Goal: Information Seeking & Learning: Learn about a topic

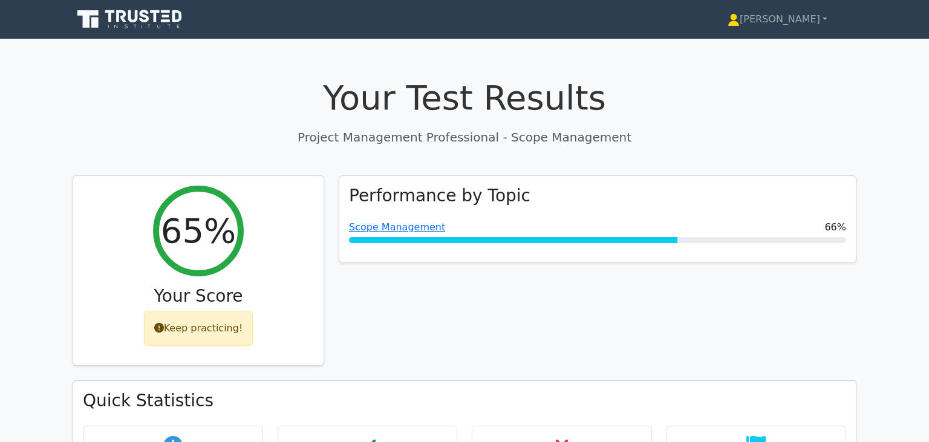
scroll to position [5528, 0]
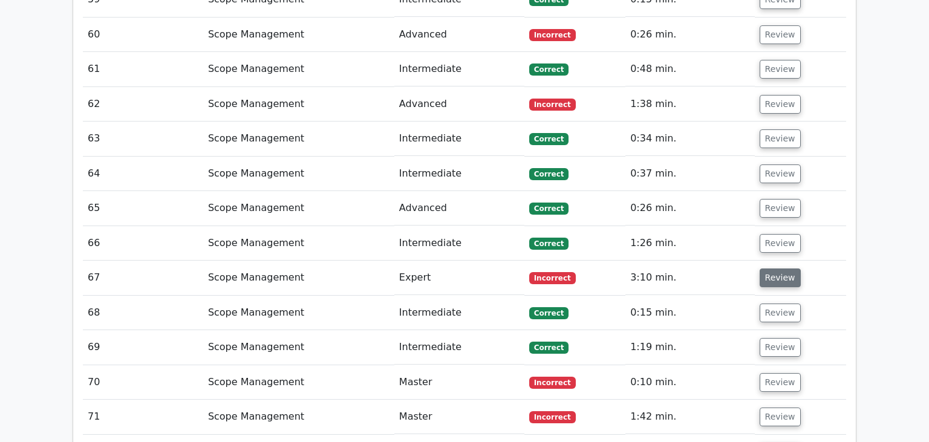
click at [778, 269] on button "Review" at bounding box center [780, 278] width 41 height 19
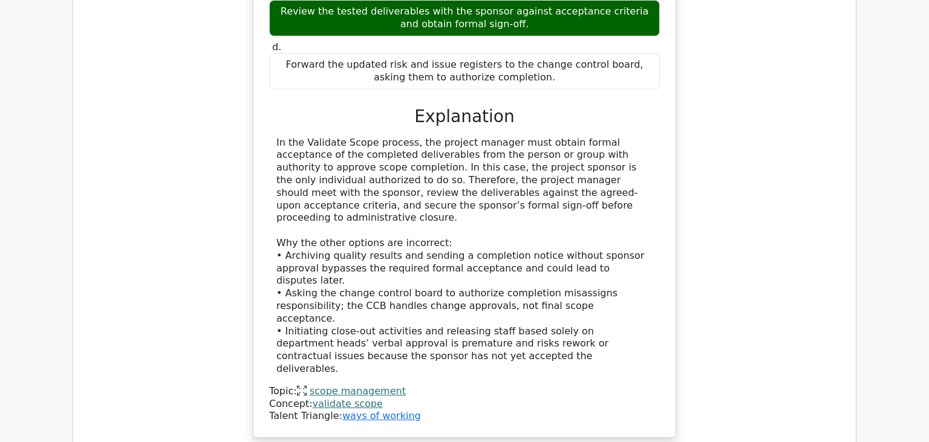
scroll to position [6120, 0]
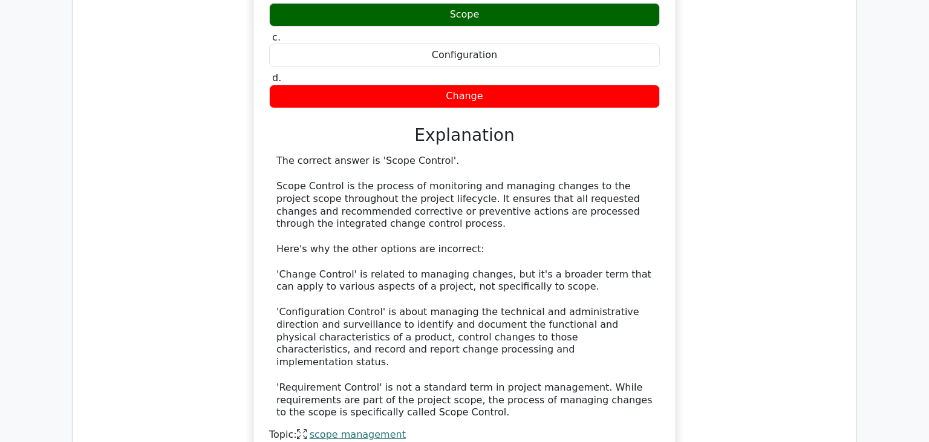
scroll to position [6802, 0]
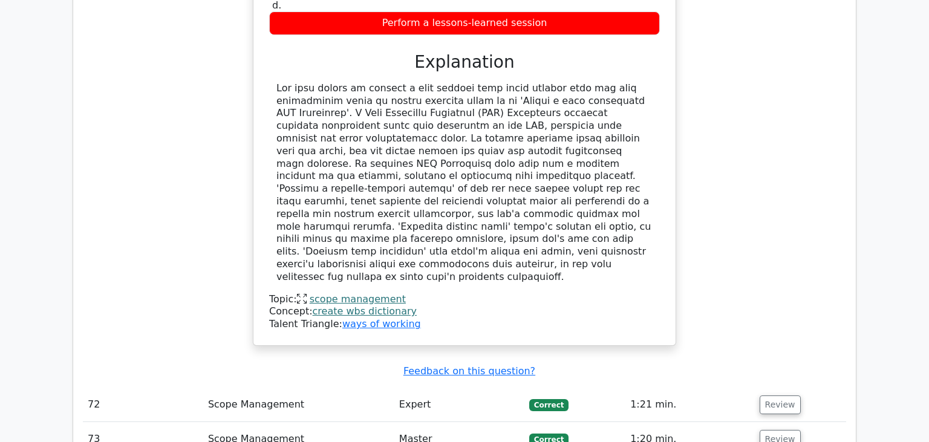
scroll to position [7577, 0]
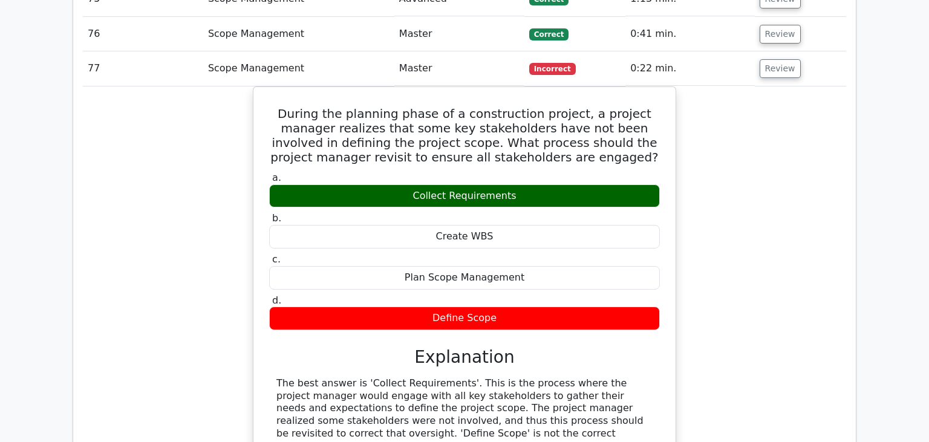
scroll to position [8098, 0]
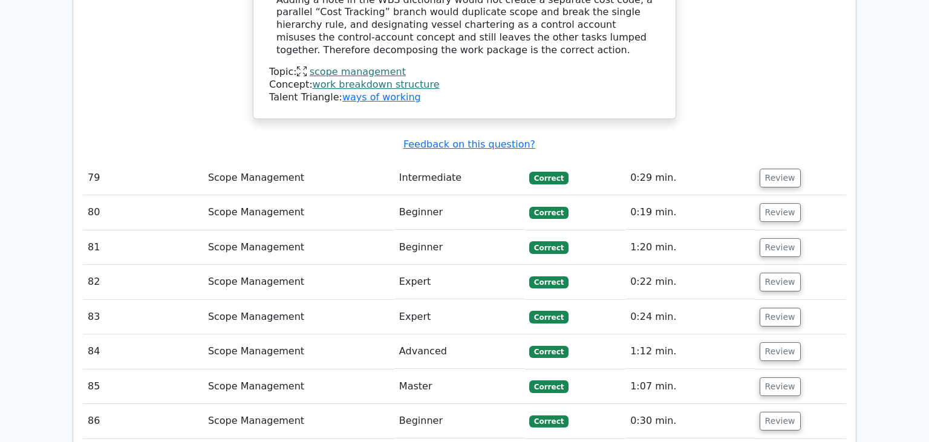
scroll to position [9270, 0]
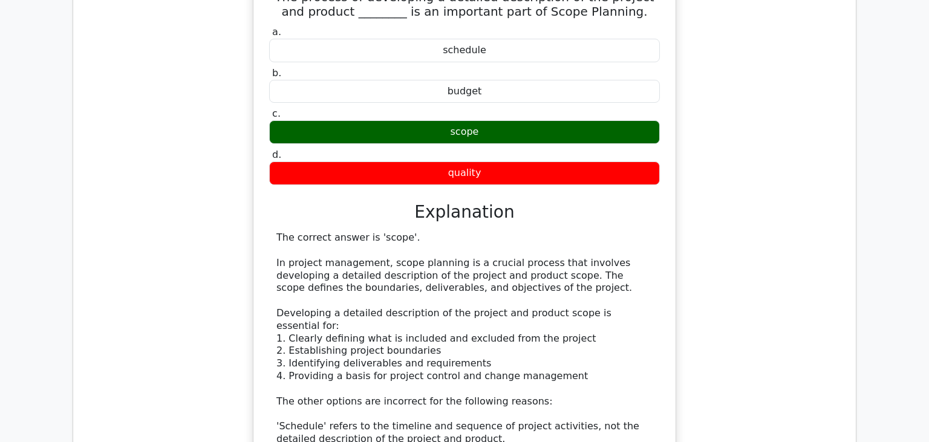
scroll to position [10082, 0]
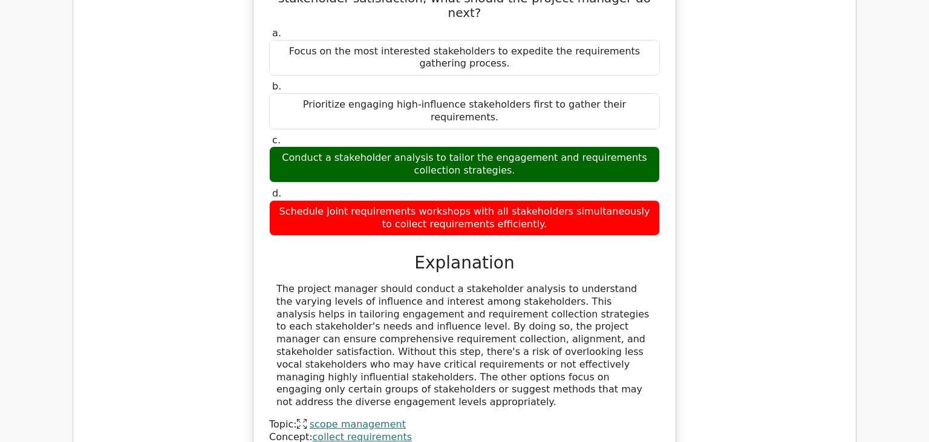
scroll to position [10769, 0]
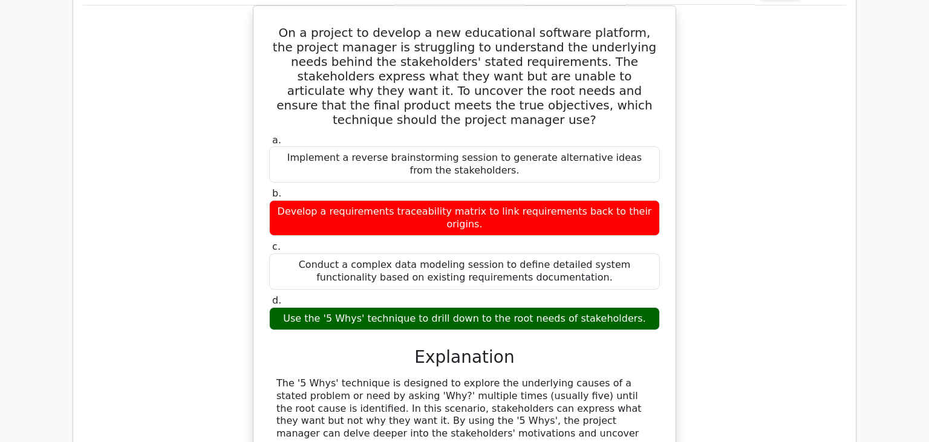
scroll to position [11398, 0]
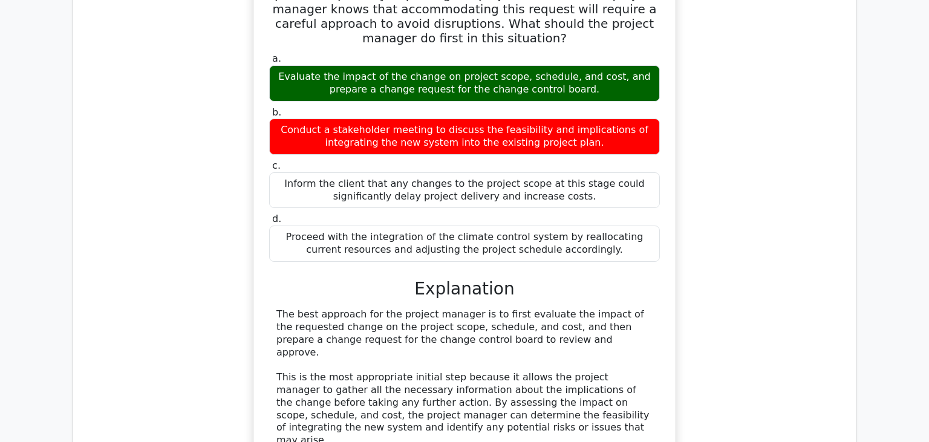
scroll to position [12400, 0]
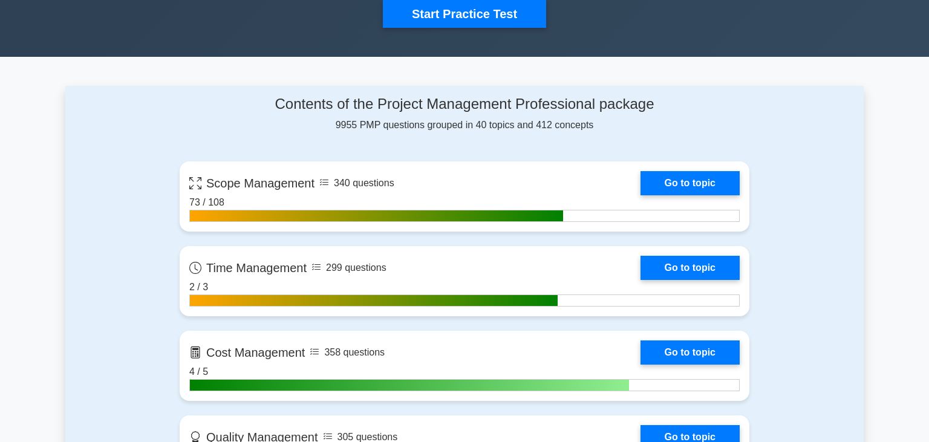
scroll to position [454, 0]
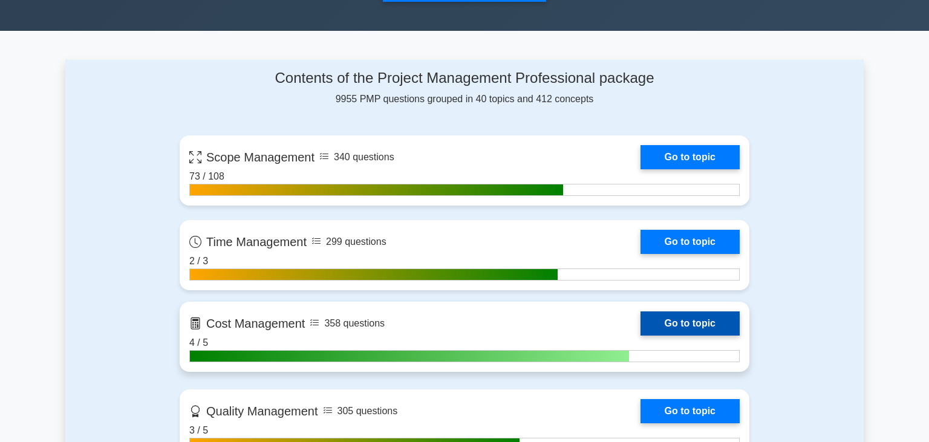
click at [698, 323] on link "Go to topic" at bounding box center [690, 324] width 99 height 24
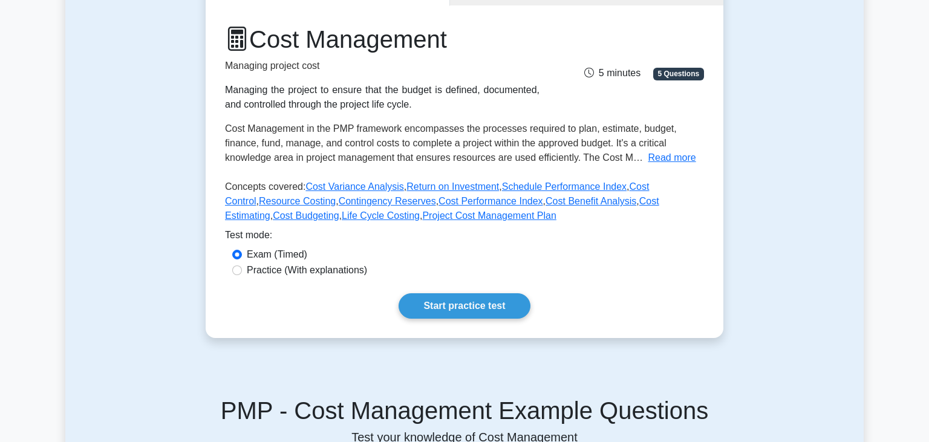
scroll to position [143, 0]
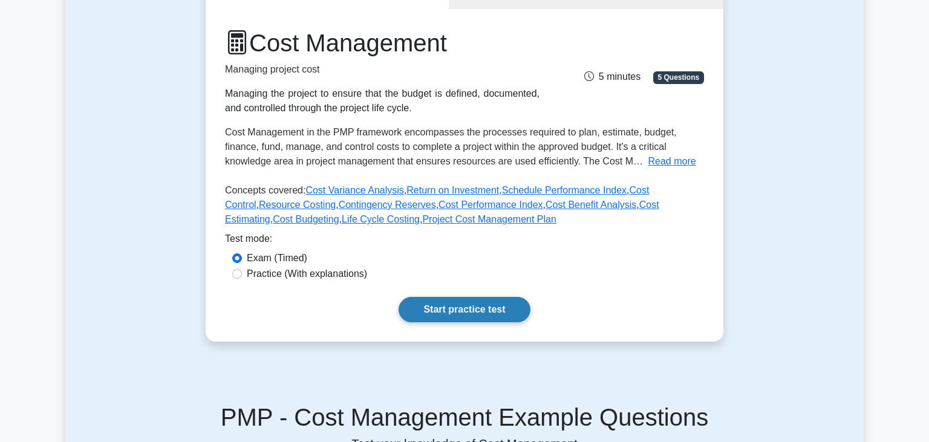
click at [471, 309] on link "Start practice test" at bounding box center [464, 309] width 131 height 25
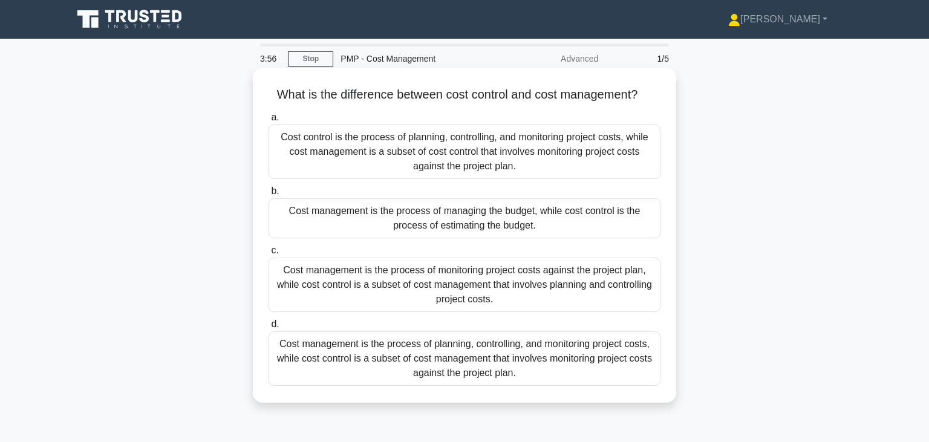
click at [483, 350] on div "Cost management is the process of planning, controlling, and monitoring project…" at bounding box center [465, 359] width 392 height 54
click at [269, 329] on input "d. Cost management is the process of planning, controlling, and monitoring proj…" at bounding box center [269, 325] width 0 height 8
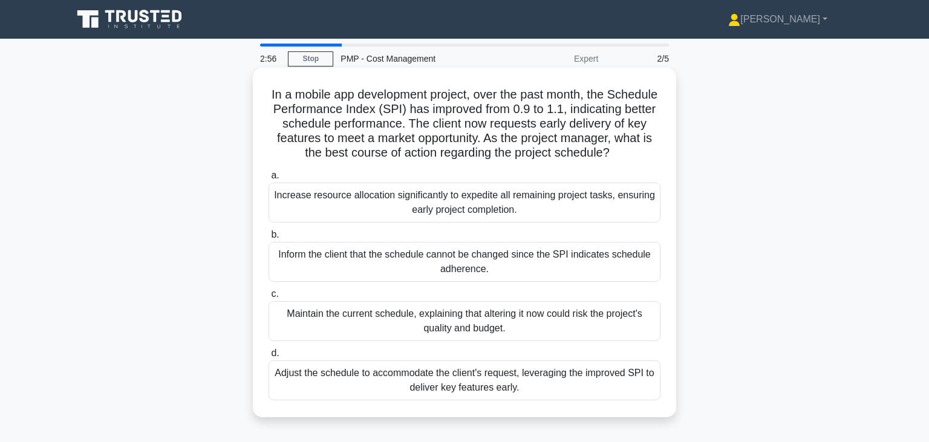
click at [462, 330] on div "Maintain the current schedule, explaining that altering it now could risk the p…" at bounding box center [465, 321] width 392 height 40
click at [269, 298] on input "c. Maintain the current schedule, explaining that altering it now could risk th…" at bounding box center [269, 294] width 0 height 8
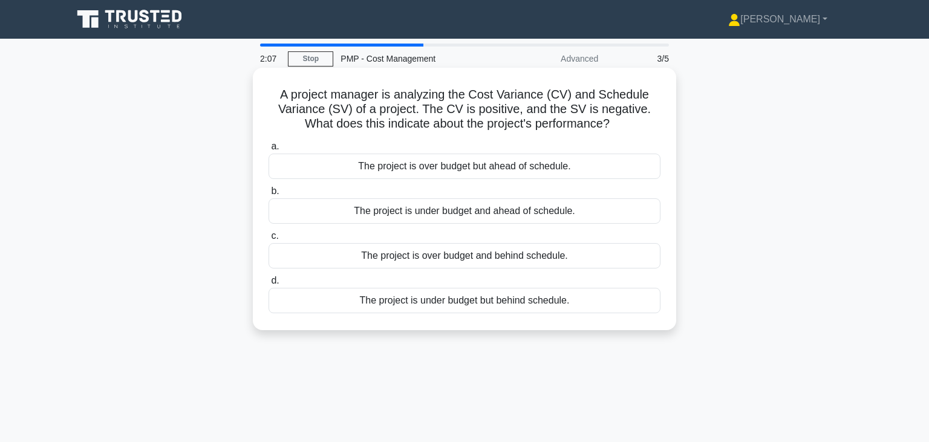
click at [486, 214] on div "The project is under budget and ahead of schedule." at bounding box center [465, 210] width 392 height 25
click at [269, 195] on input "b. The project is under budget and ahead of schedule." at bounding box center [269, 192] width 0 height 8
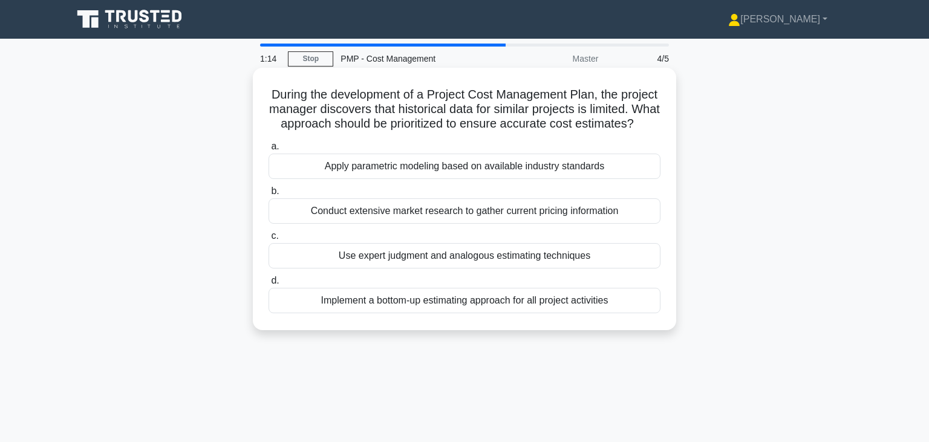
click at [420, 213] on div "Conduct extensive market research to gather current pricing information" at bounding box center [465, 210] width 392 height 25
click at [269, 195] on input "b. Conduct extensive market research to gather current pricing information" at bounding box center [269, 192] width 0 height 8
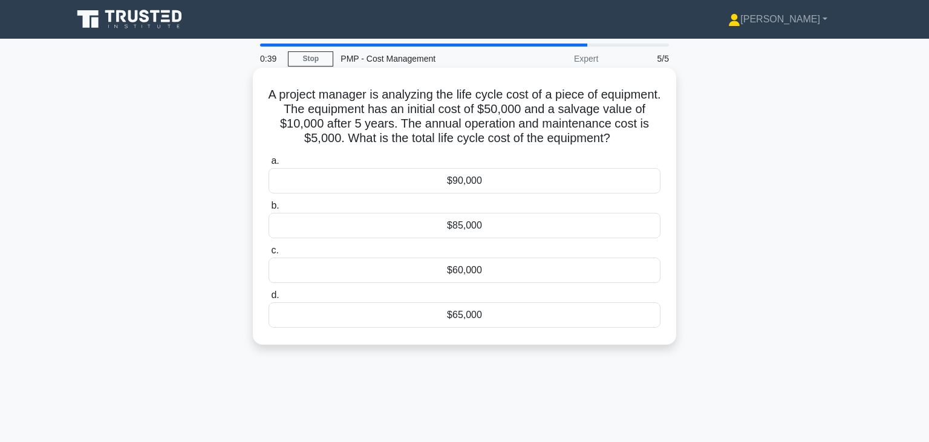
click at [460, 275] on div "$60,000" at bounding box center [465, 270] width 392 height 25
click at [269, 255] on input "c. $60,000" at bounding box center [269, 251] width 0 height 8
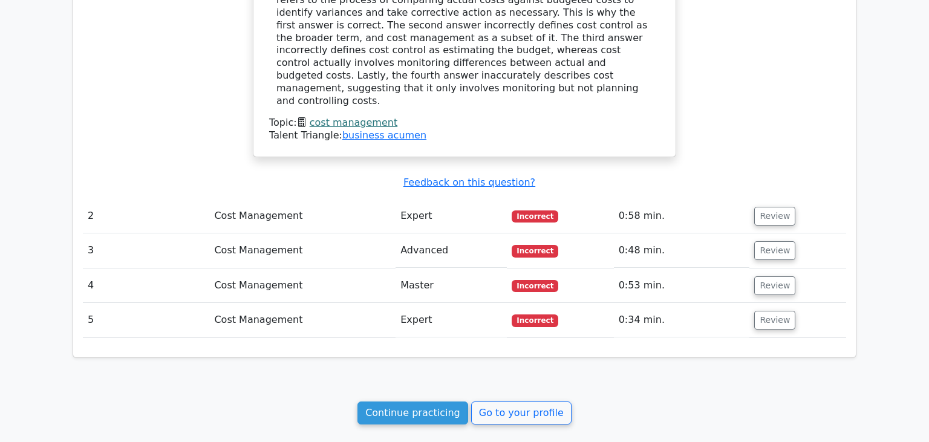
scroll to position [1088, 0]
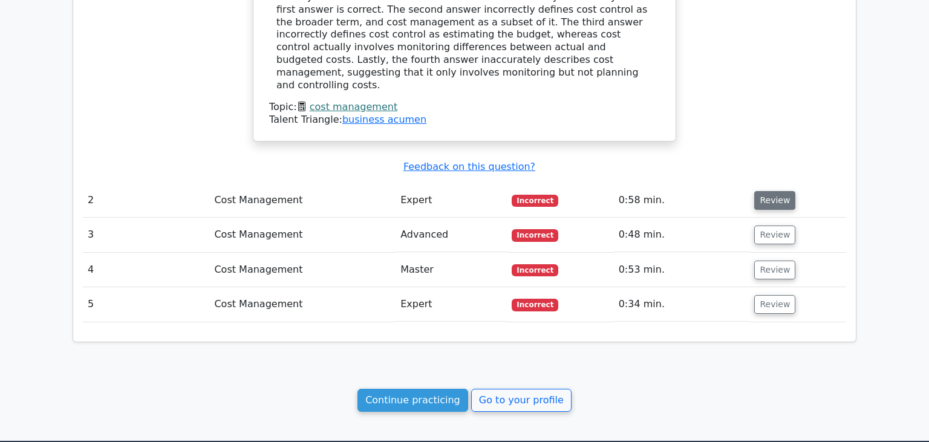
click at [765, 191] on button "Review" at bounding box center [774, 200] width 41 height 19
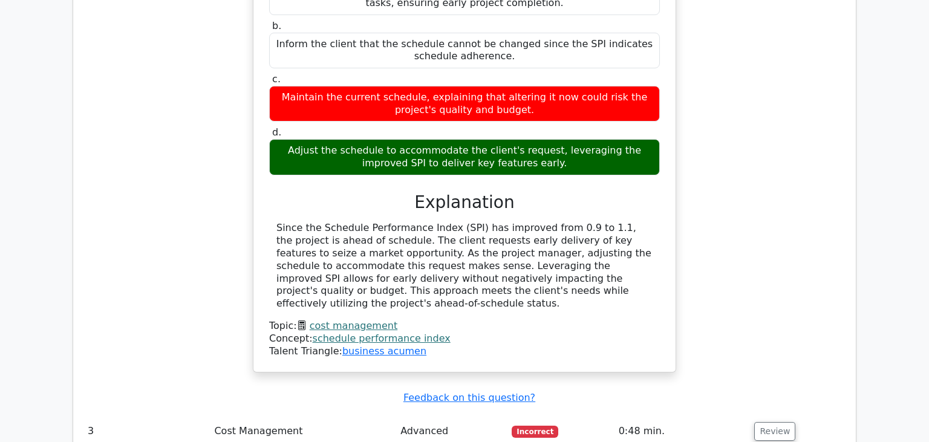
scroll to position [1496, 0]
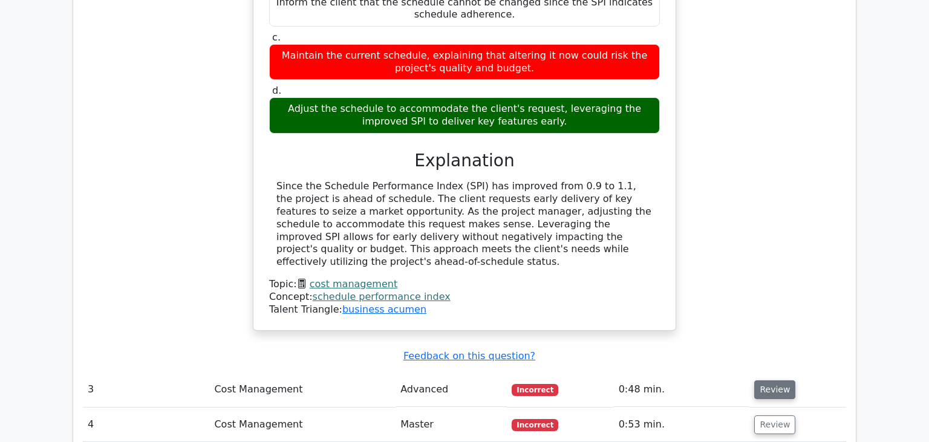
click at [759, 381] on button "Review" at bounding box center [774, 390] width 41 height 19
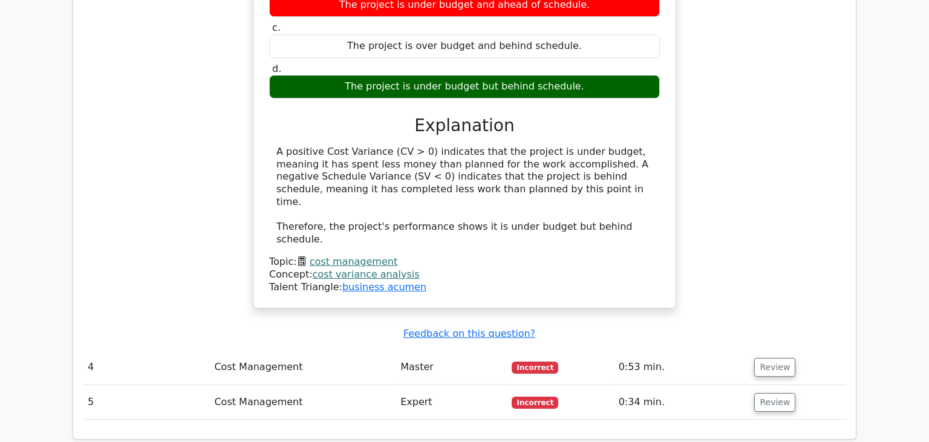
scroll to position [2055, 0]
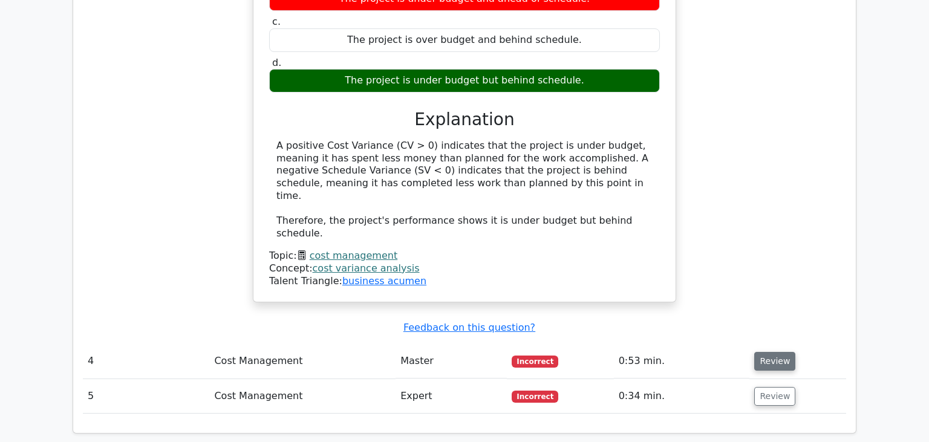
click at [771, 352] on button "Review" at bounding box center [774, 361] width 41 height 19
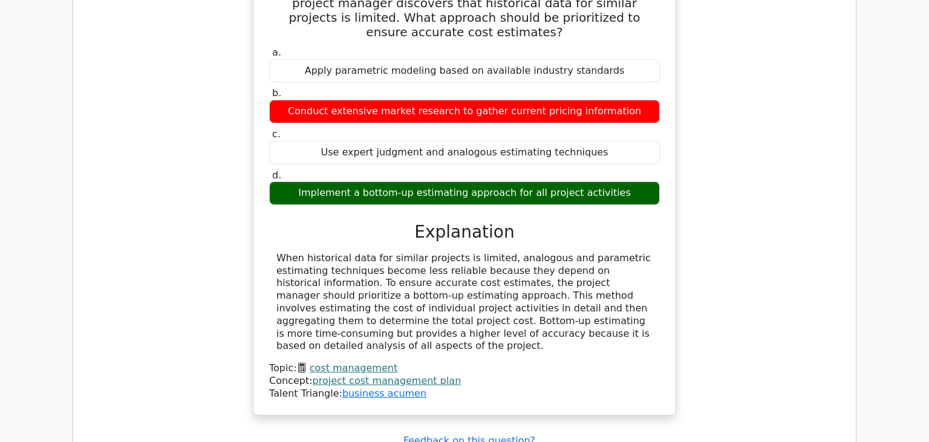
scroll to position [2521, 0]
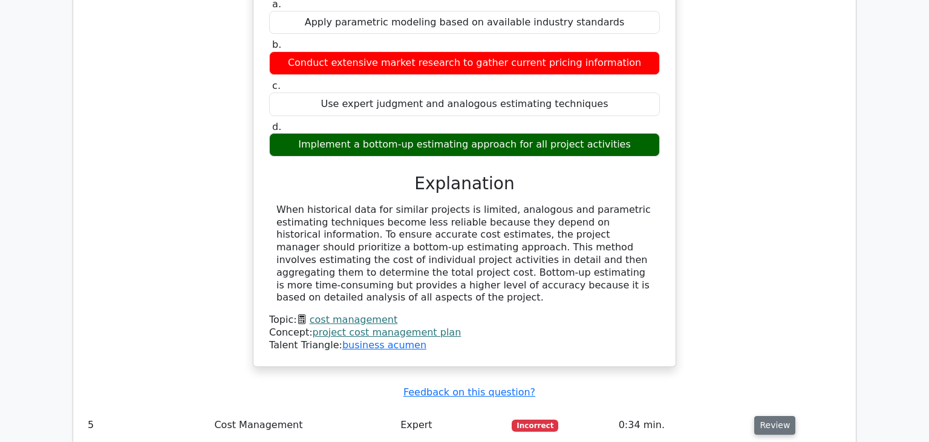
click at [765, 416] on button "Review" at bounding box center [774, 425] width 41 height 19
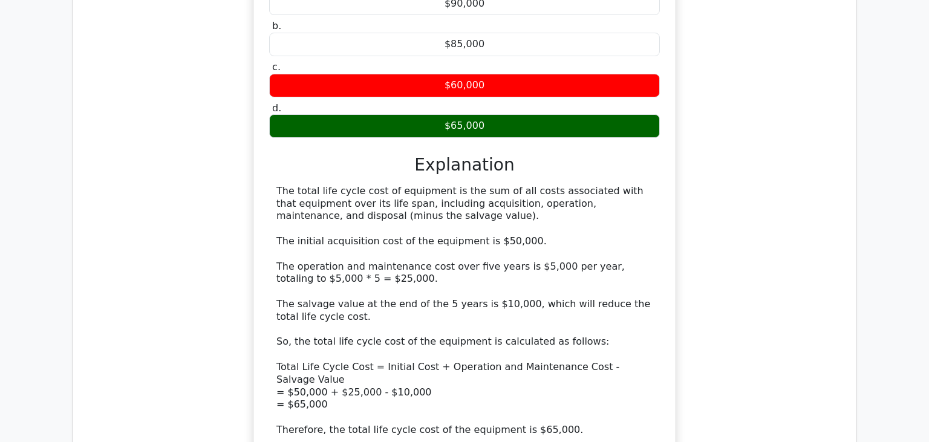
scroll to position [3275, 0]
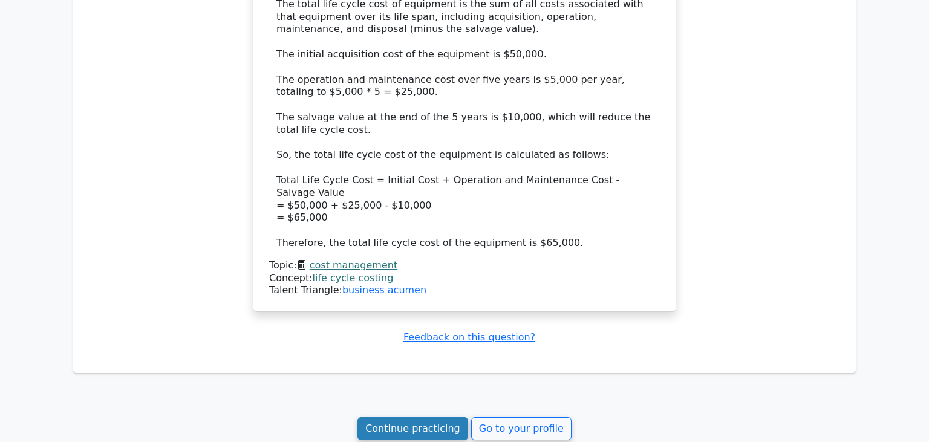
click at [417, 417] on link "Continue practicing" at bounding box center [413, 428] width 111 height 23
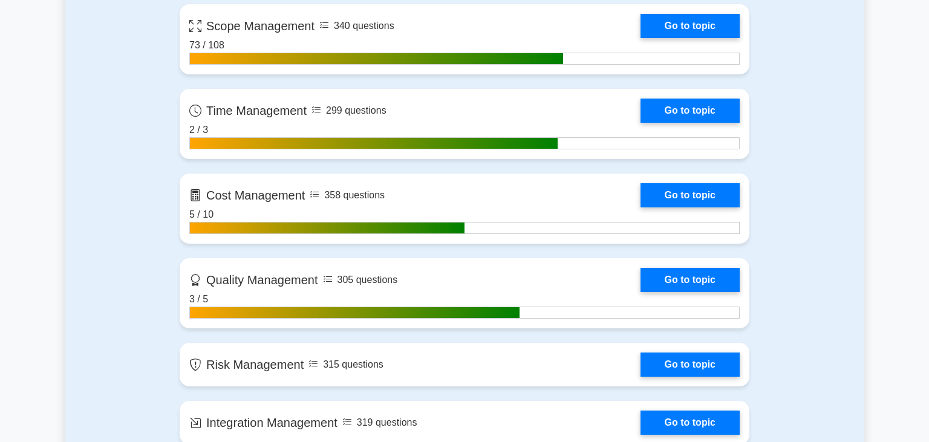
scroll to position [581, 0]
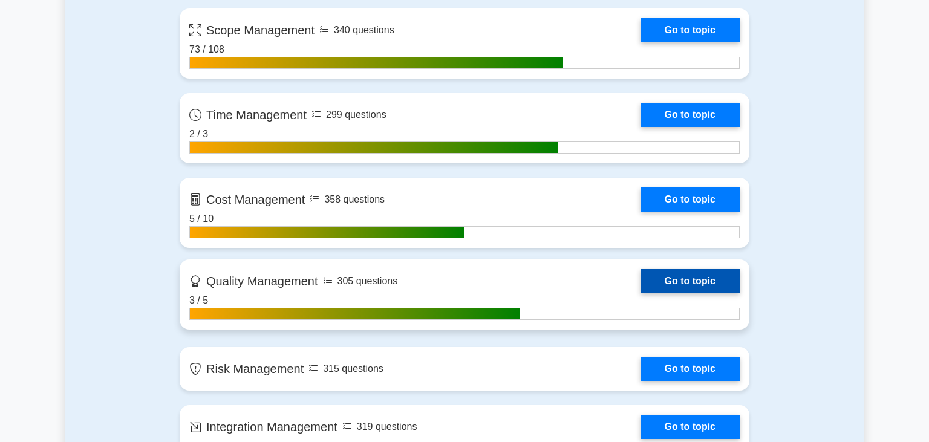
click at [706, 278] on link "Go to topic" at bounding box center [690, 281] width 99 height 24
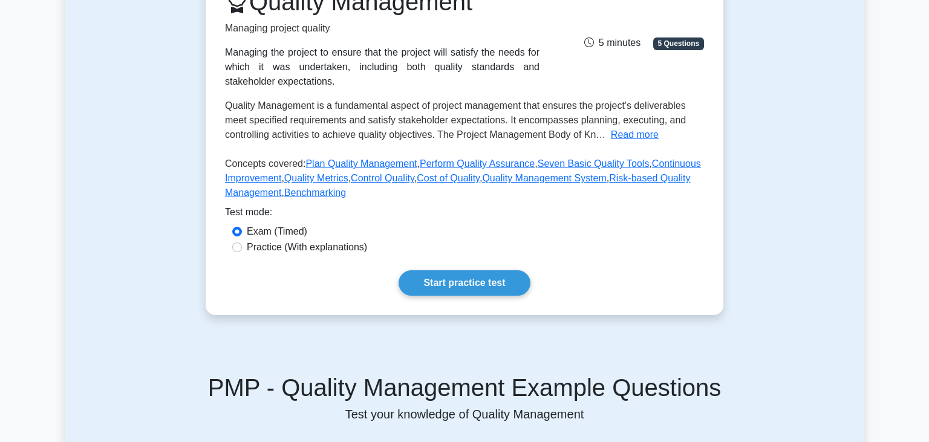
scroll to position [195, 0]
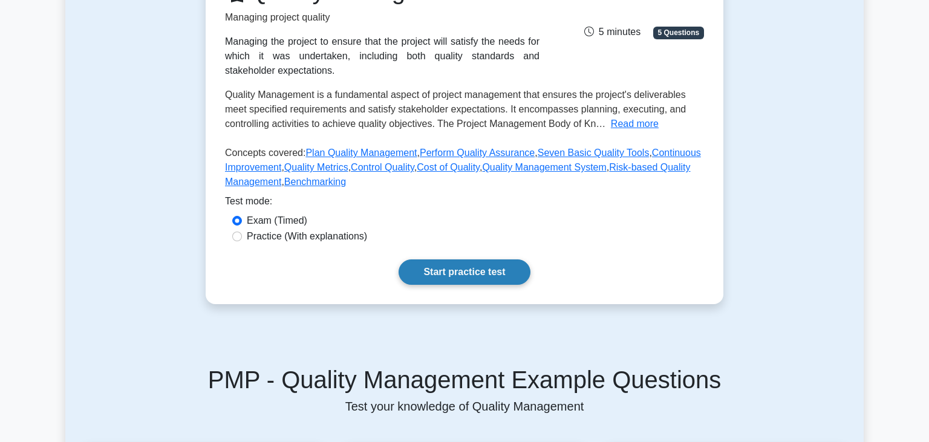
click at [436, 267] on link "Start practice test" at bounding box center [464, 272] width 131 height 25
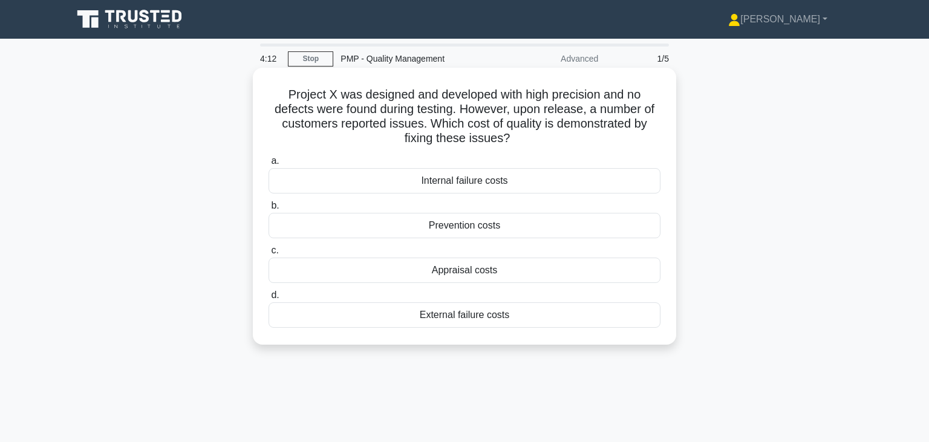
click at [473, 184] on div "Internal failure costs" at bounding box center [465, 180] width 392 height 25
click at [269, 165] on input "a. Internal failure costs" at bounding box center [269, 161] width 0 height 8
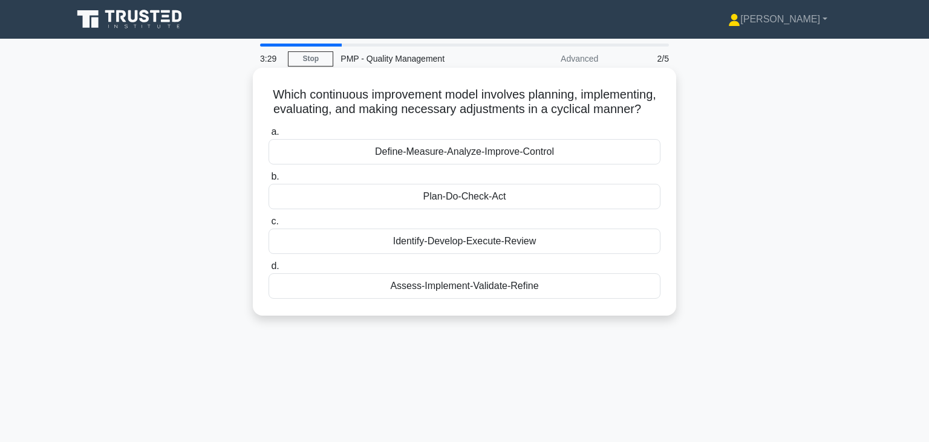
click at [444, 197] on div "Plan-Do-Check-Act" at bounding box center [465, 196] width 392 height 25
click at [269, 181] on input "b. Plan-Do-Check-Act" at bounding box center [269, 177] width 0 height 8
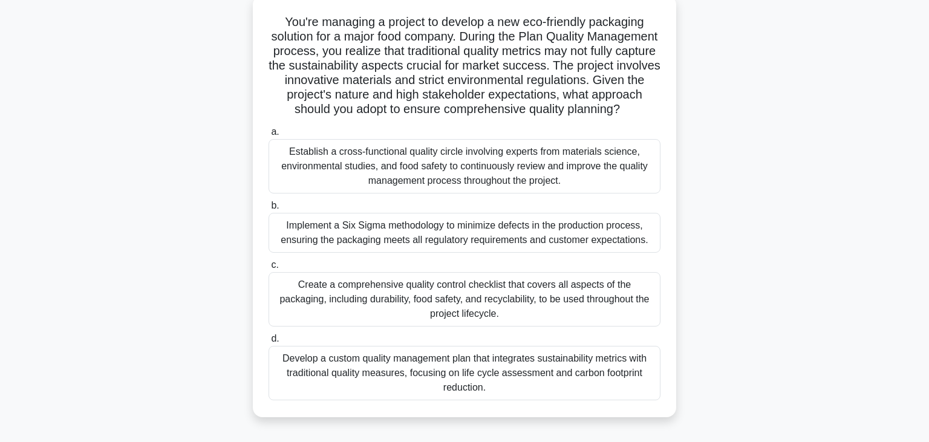
scroll to position [79, 0]
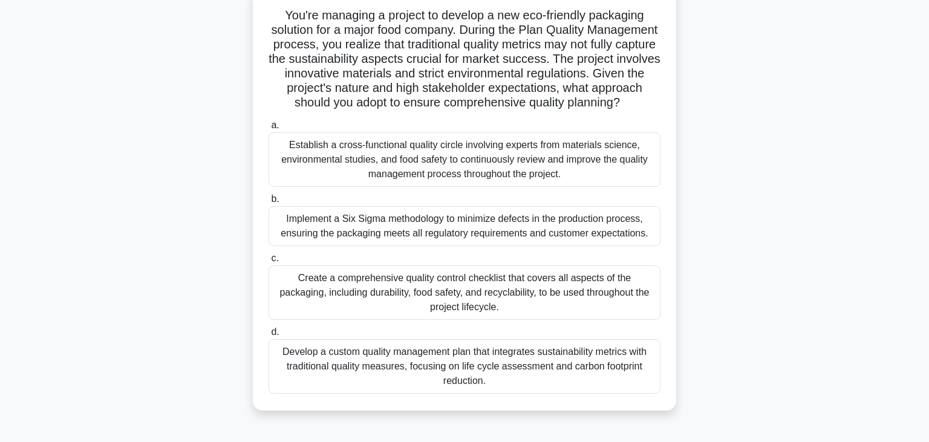
click at [529, 163] on div "Establish a cross-functional quality circle involving experts from materials sc…" at bounding box center [465, 159] width 392 height 54
click at [269, 129] on input "a. Establish a cross-functional quality circle involving experts from materials…" at bounding box center [269, 126] width 0 height 8
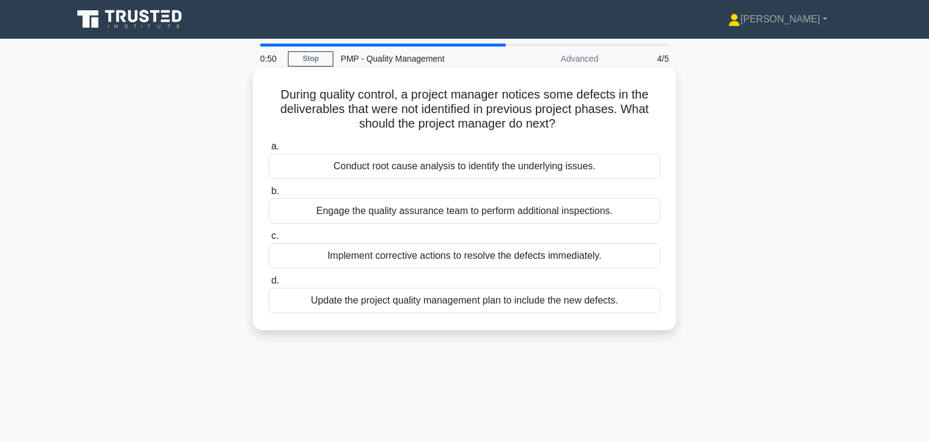
scroll to position [0, 0]
click at [511, 304] on div "Update the project quality management plan to include the new defects." at bounding box center [465, 300] width 392 height 25
click at [269, 285] on input "d. Update the project quality management plan to include the new defects." at bounding box center [269, 281] width 0 height 8
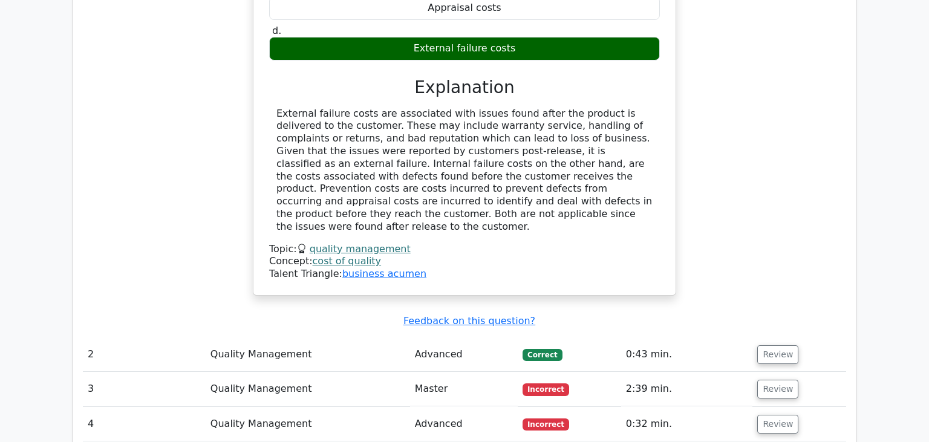
scroll to position [895, 0]
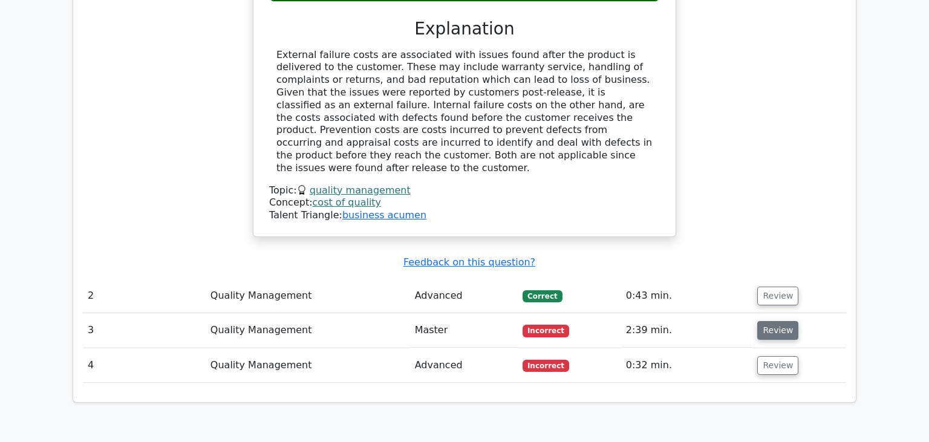
click at [771, 321] on button "Review" at bounding box center [777, 330] width 41 height 19
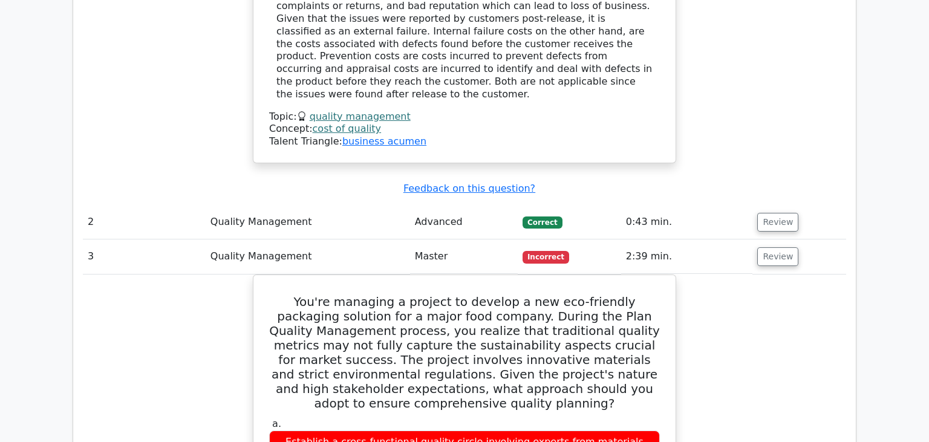
scroll to position [956, 0]
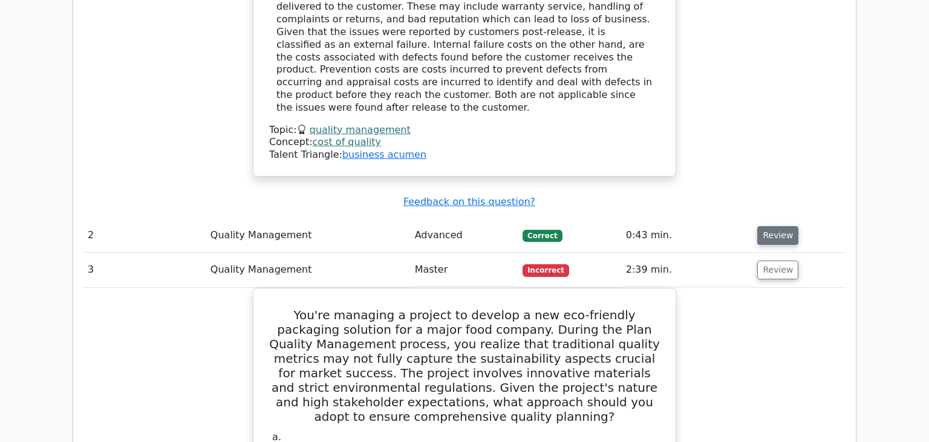
click at [767, 226] on button "Review" at bounding box center [777, 235] width 41 height 19
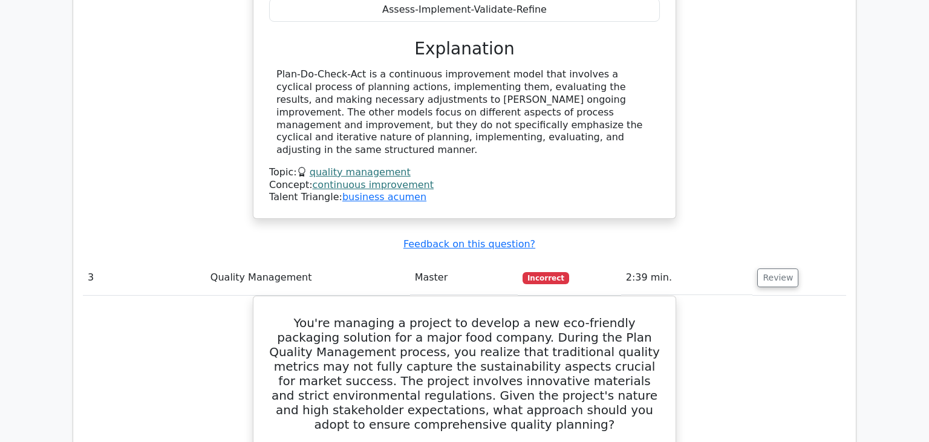
scroll to position [1439, 0]
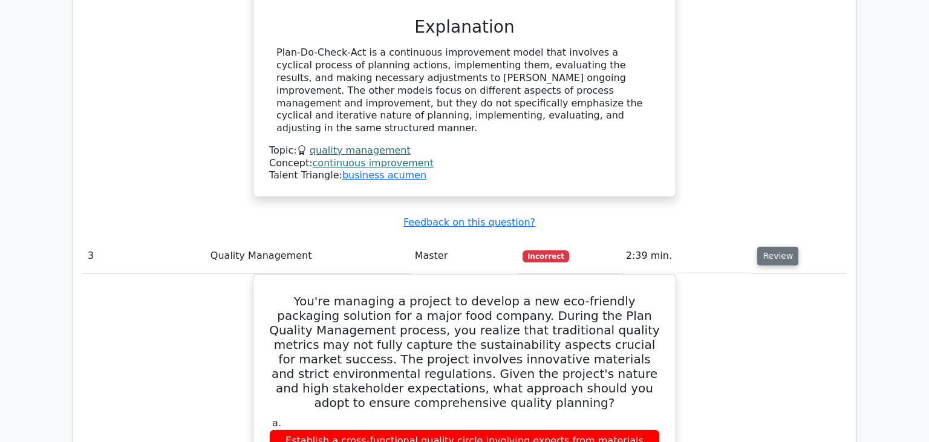
click at [764, 247] on button "Review" at bounding box center [777, 256] width 41 height 19
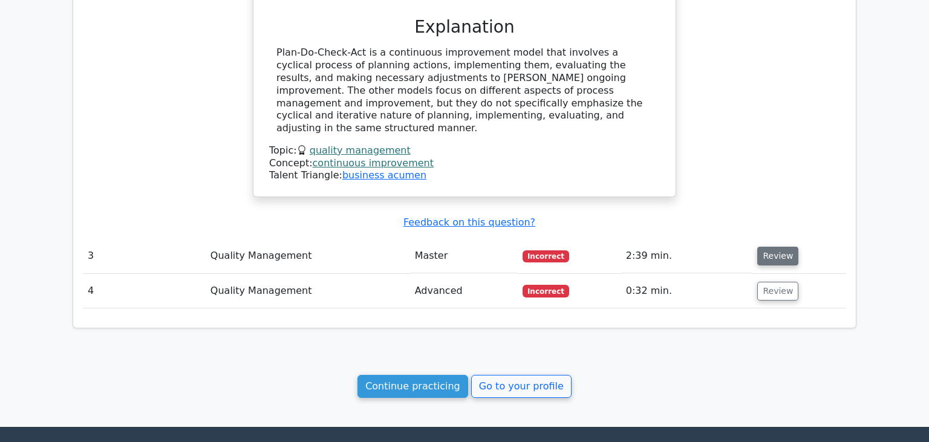
click at [768, 247] on button "Review" at bounding box center [777, 256] width 41 height 19
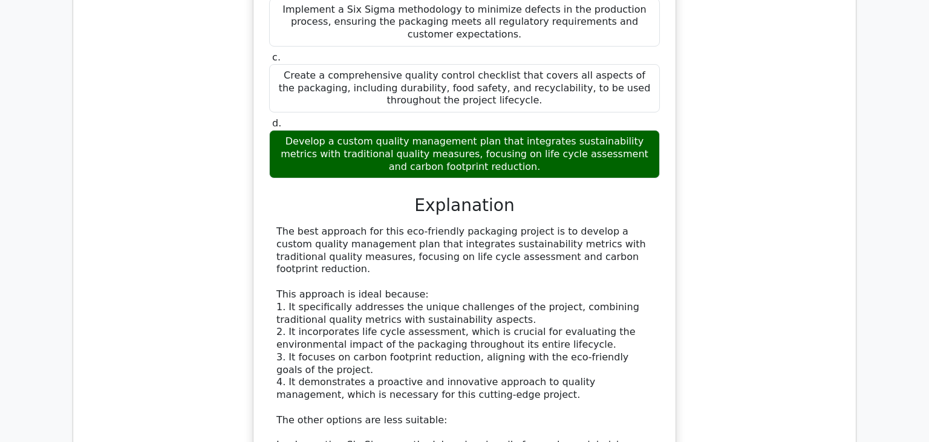
scroll to position [1937, 0]
